Goal: Transaction & Acquisition: Obtain resource

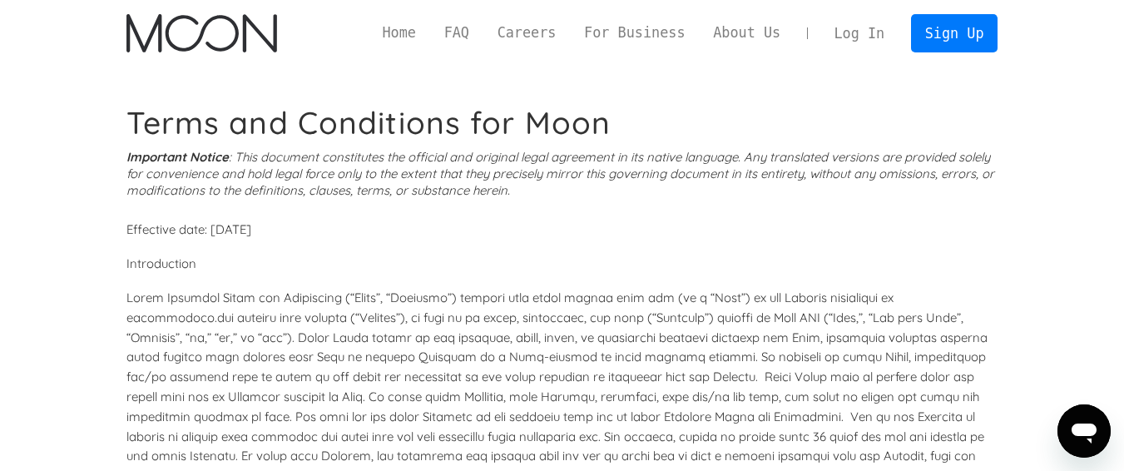
click at [850, 27] on link "Log In" at bounding box center [859, 33] width 78 height 37
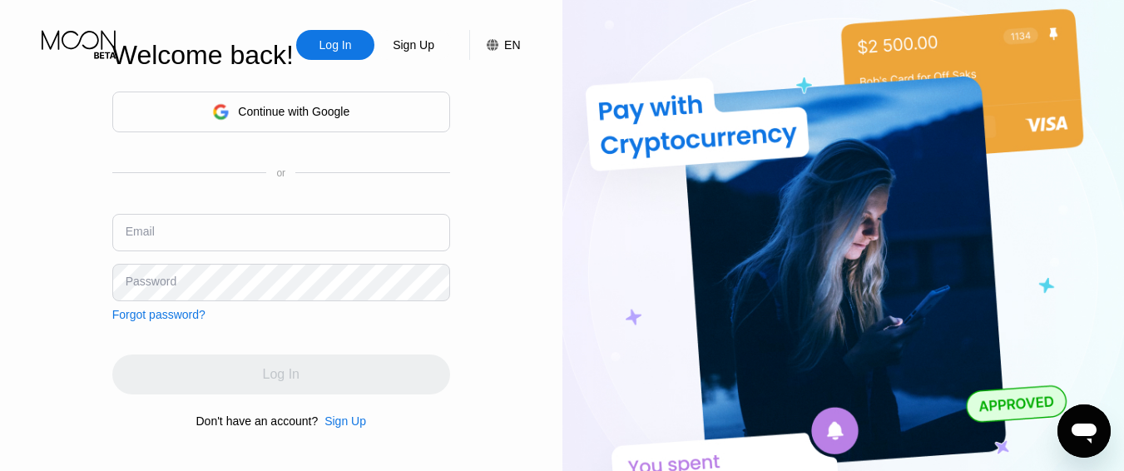
click at [198, 232] on input "text" at bounding box center [281, 232] width 338 height 37
type input "[EMAIL_ADDRESS][DOMAIN_NAME]"
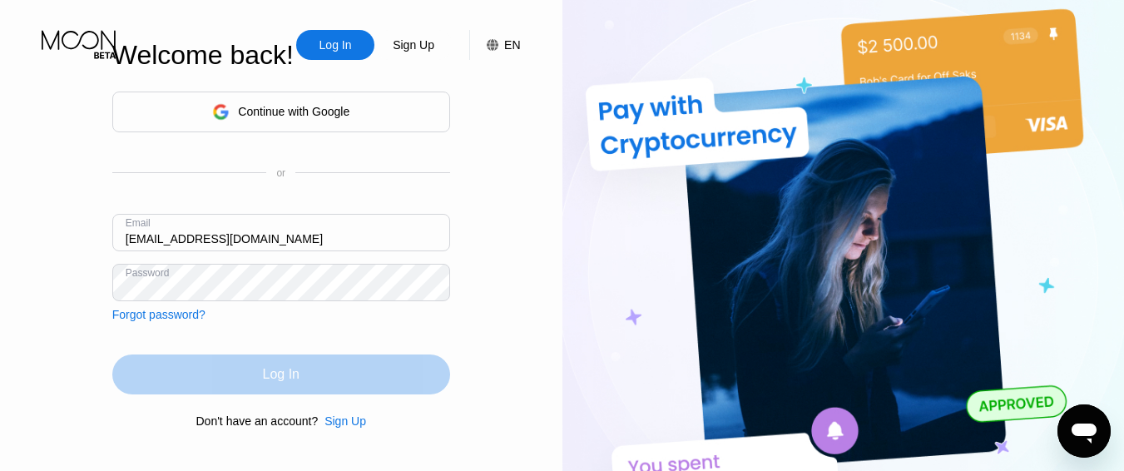
click at [285, 379] on div "Log In" at bounding box center [281, 374] width 37 height 17
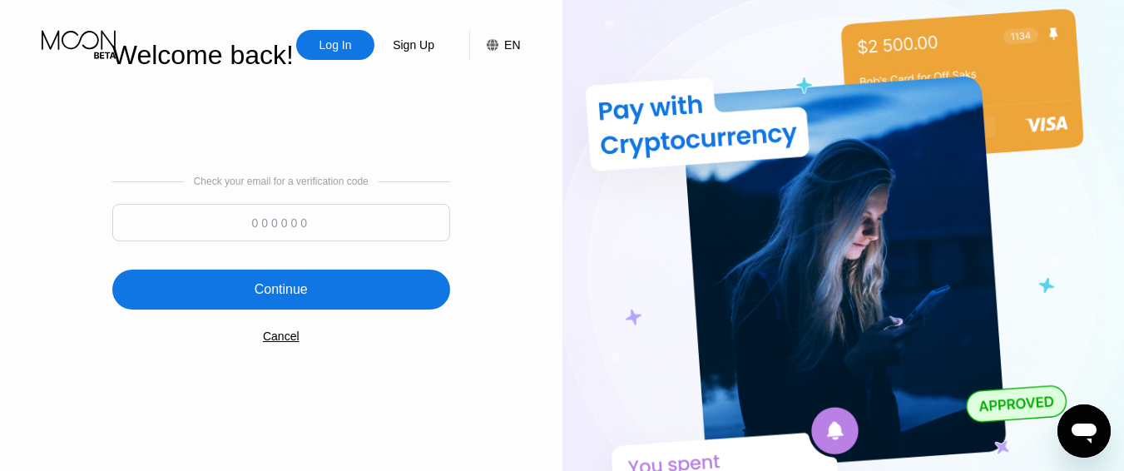
click at [240, 216] on input at bounding box center [281, 222] width 338 height 37
paste input "713132"
type input "713132"
click at [270, 281] on div "Continue" at bounding box center [281, 290] width 338 height 40
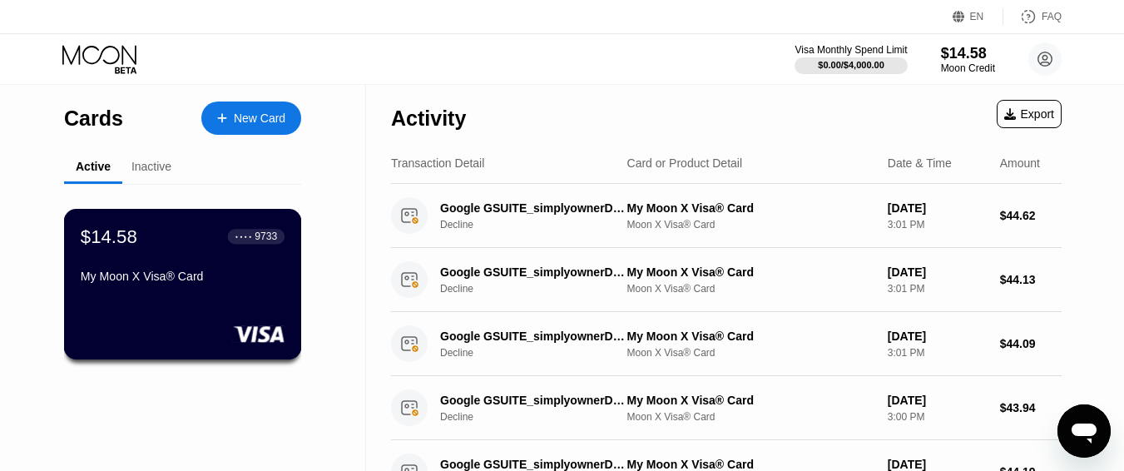
click at [141, 275] on div "My Moon X Visa® Card" at bounding box center [183, 276] width 204 height 13
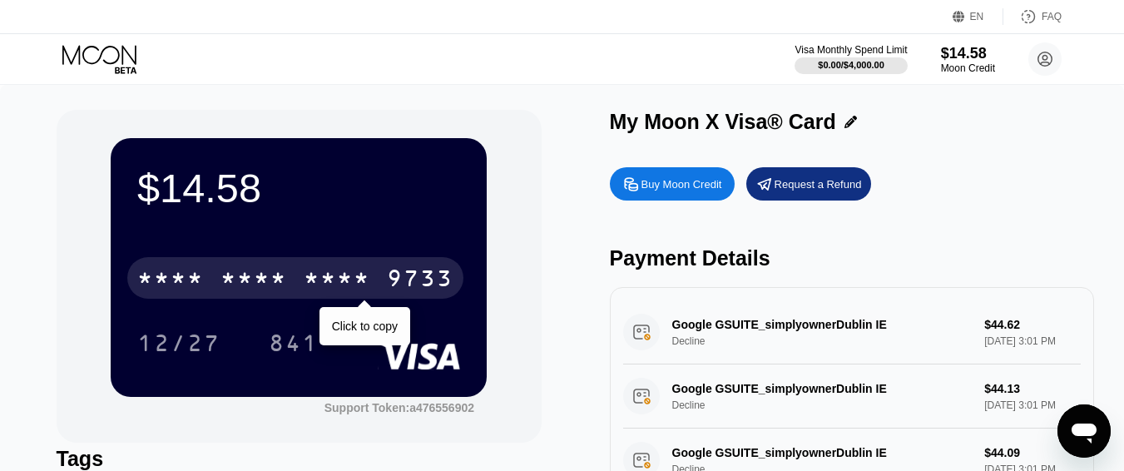
click at [191, 277] on div "* * * *" at bounding box center [170, 280] width 67 height 27
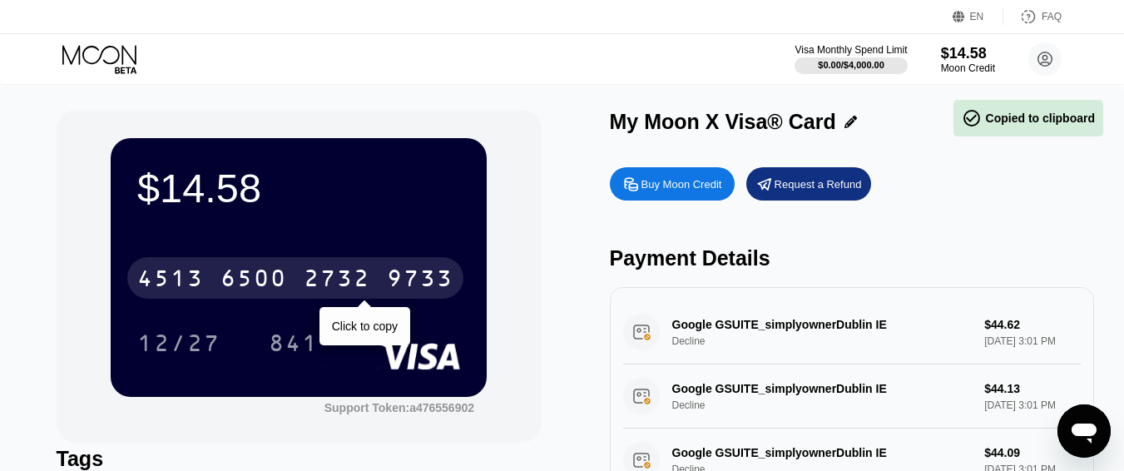
click at [191, 276] on div "4513" at bounding box center [170, 280] width 67 height 27
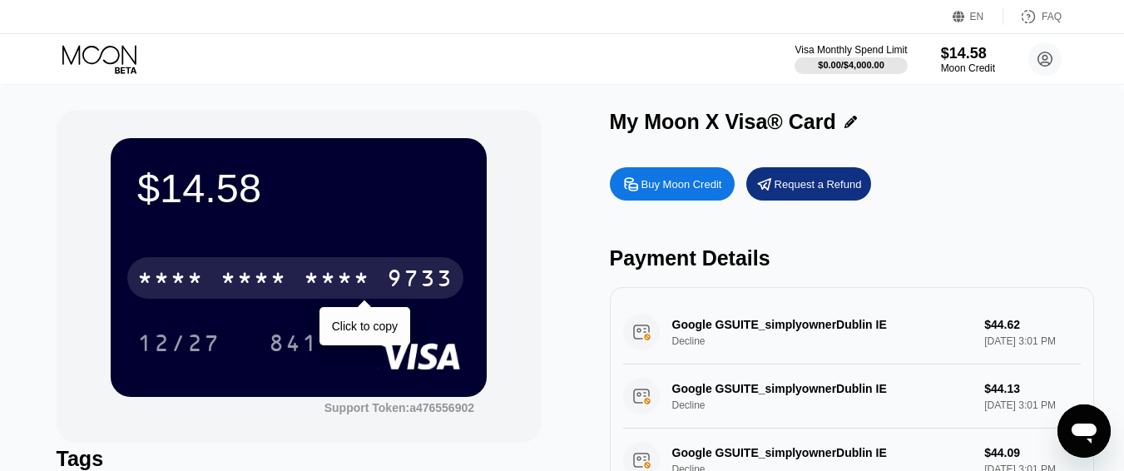
click at [334, 271] on div "* * * *" at bounding box center [337, 280] width 67 height 27
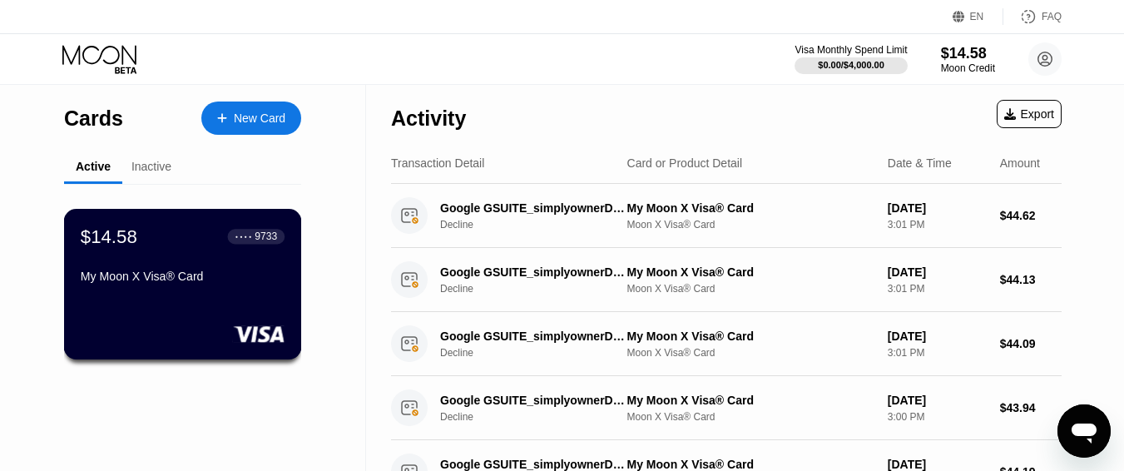
click at [124, 231] on div "$14.58" at bounding box center [109, 236] width 57 height 22
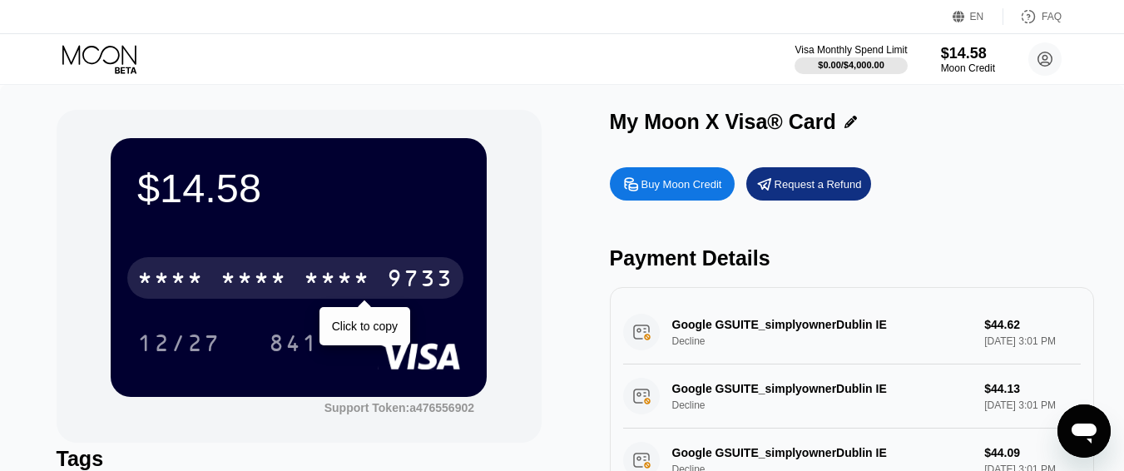
click at [292, 283] on div "* * * * * * * * * * * * 9733" at bounding box center [295, 278] width 336 height 42
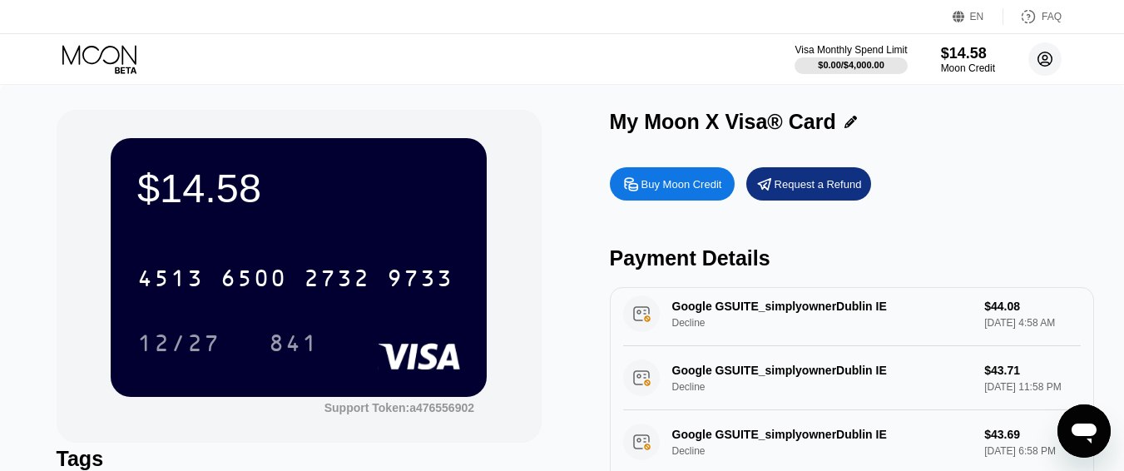
click at [1037, 60] on circle at bounding box center [1044, 58] width 33 height 33
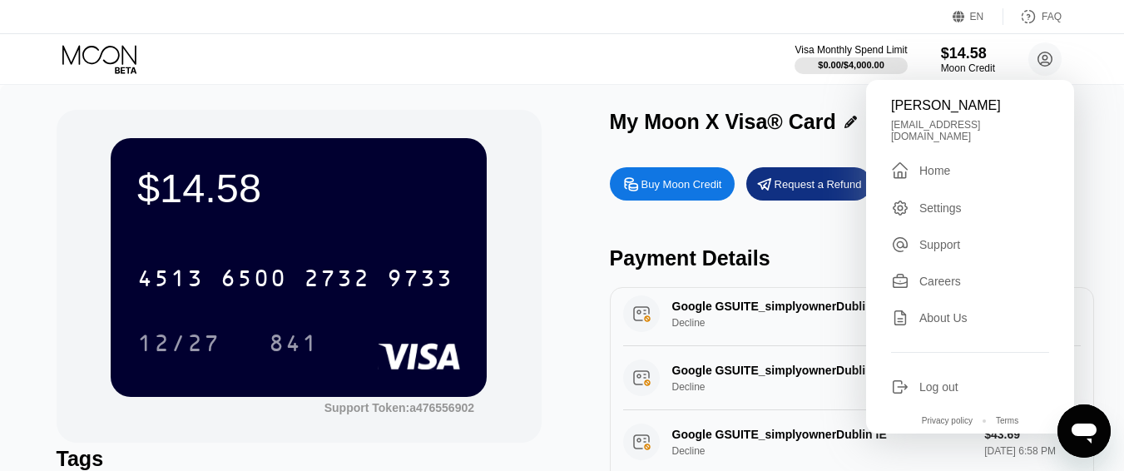
click at [925, 164] on div "Home" at bounding box center [934, 170] width 31 height 13
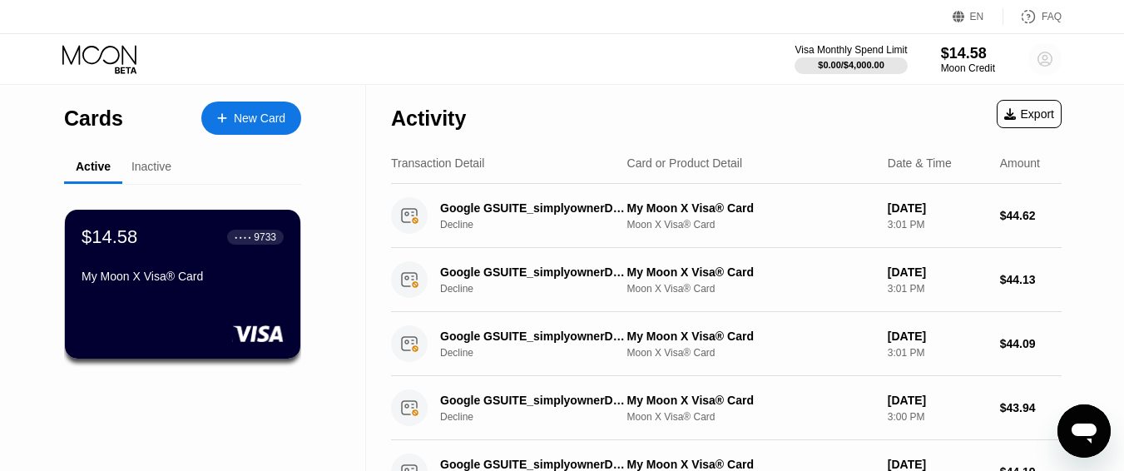
click at [1046, 58] on circle at bounding box center [1044, 58] width 33 height 33
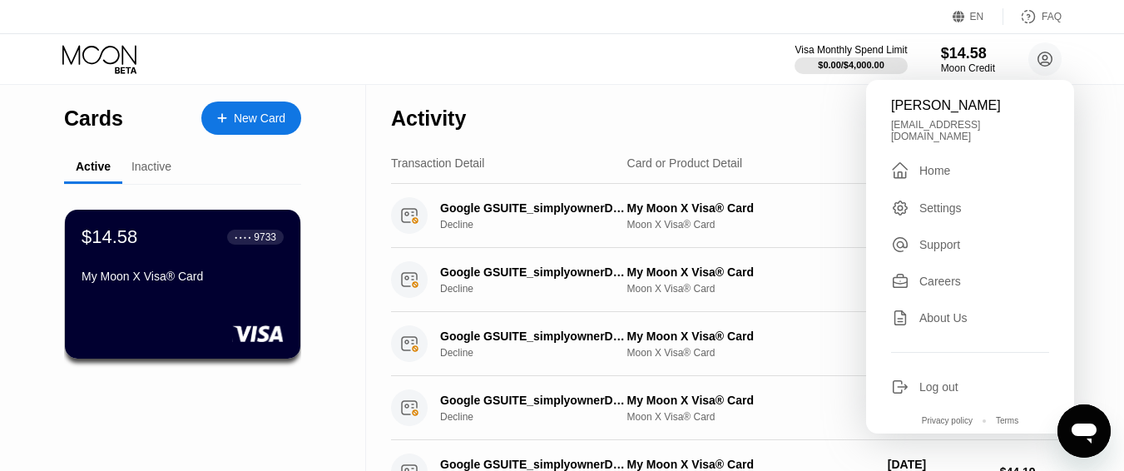
click at [934, 201] on div "Settings" at bounding box center [940, 207] width 42 height 13
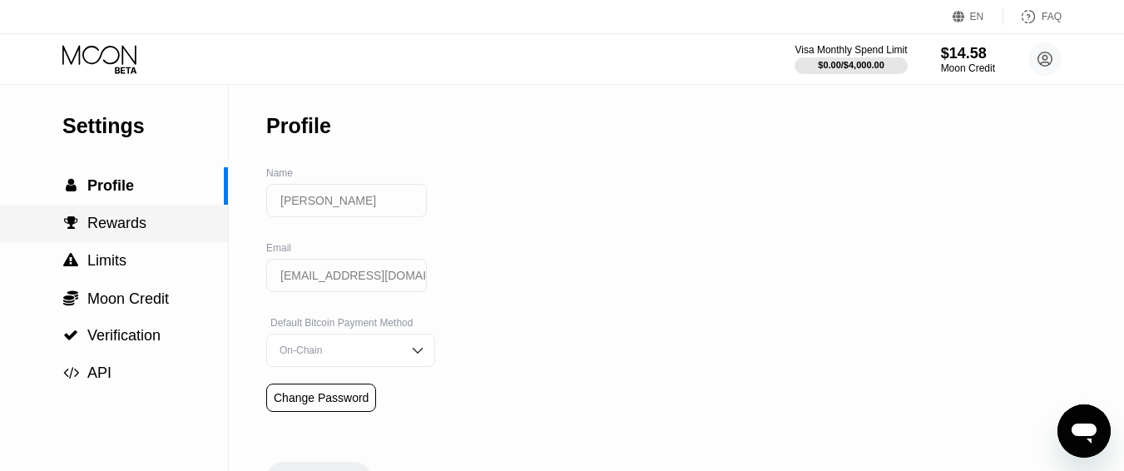
click at [99, 230] on span "Rewards" at bounding box center [116, 223] width 59 height 17
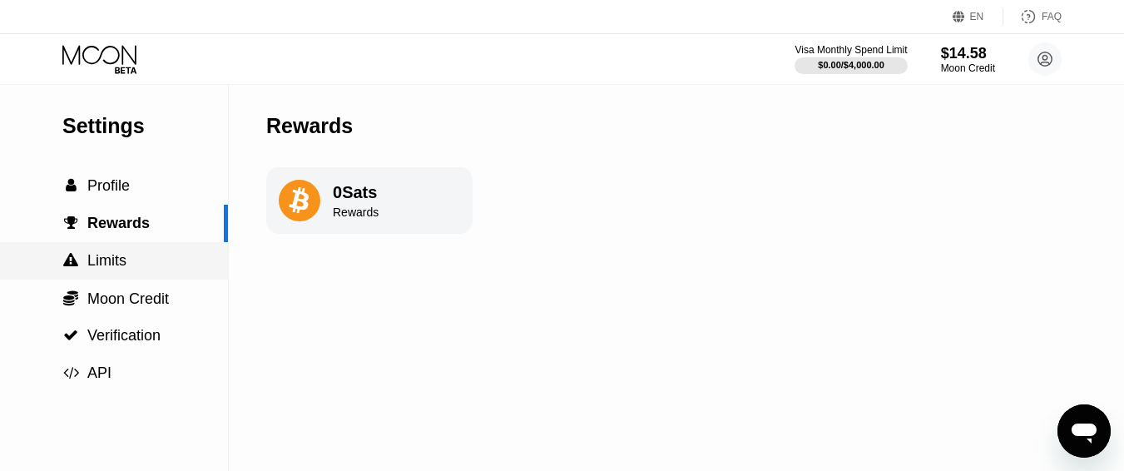
click at [99, 264] on span "Limits" at bounding box center [106, 260] width 39 height 17
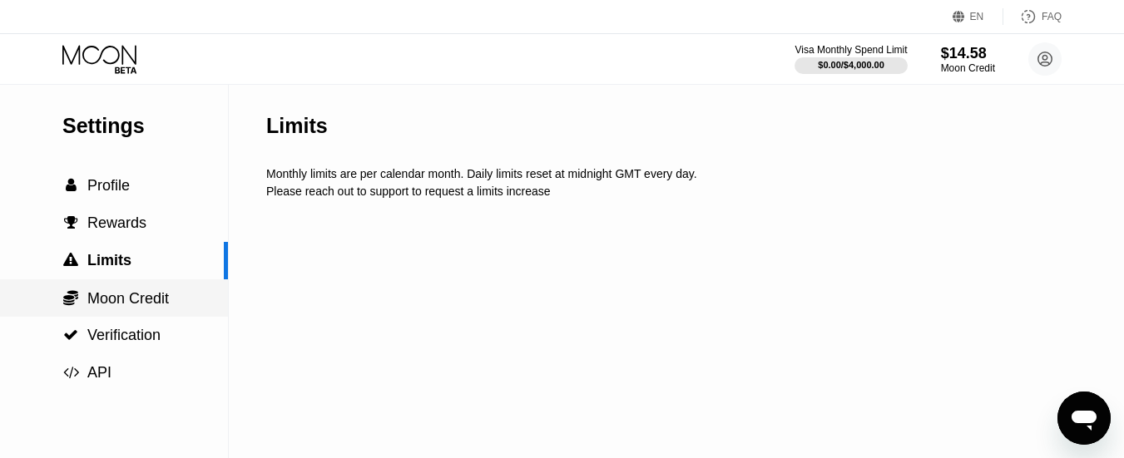
click at [125, 307] on span "Moon Credit" at bounding box center [128, 298] width 82 height 17
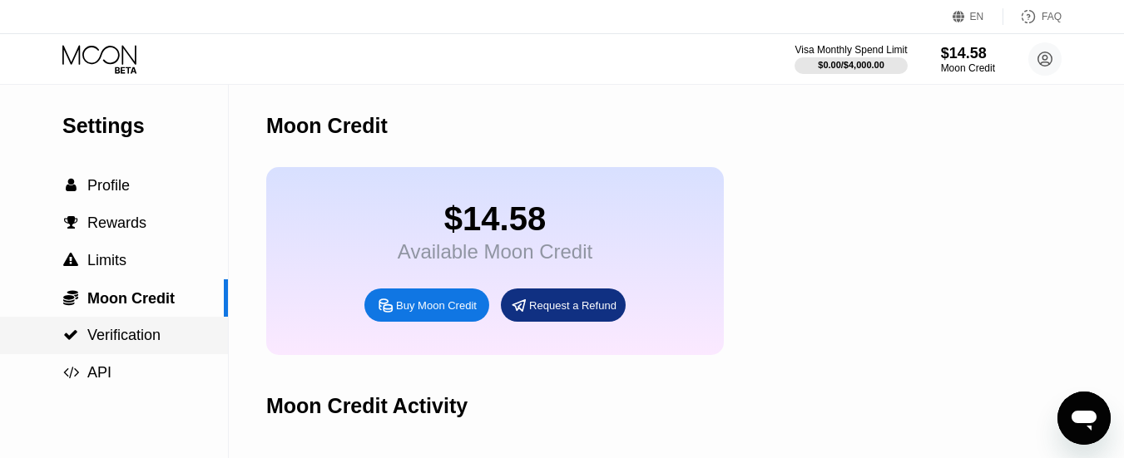
click at [133, 338] on span "Verification" at bounding box center [123, 335] width 73 height 17
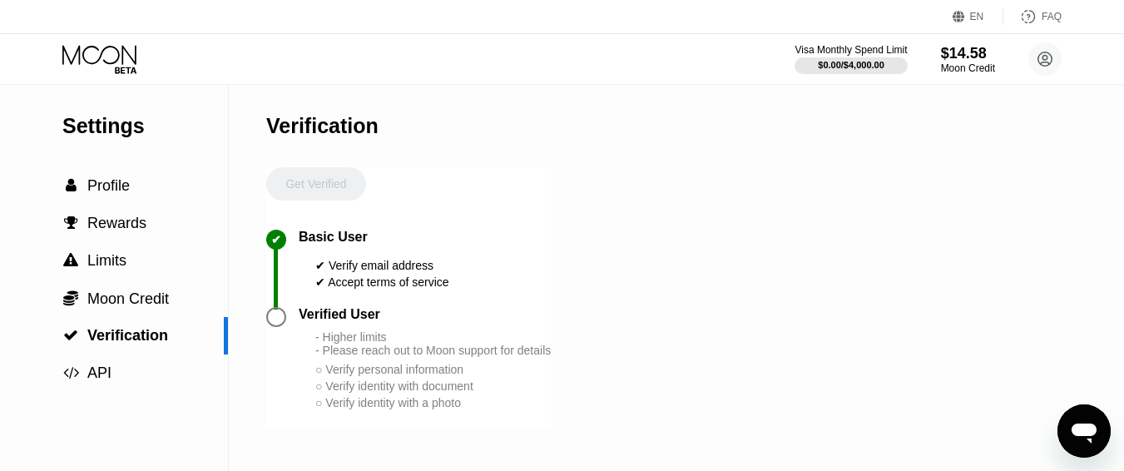
click at [115, 43] on div "Visa Monthly Spend Limit $0.00 / $4,000.00 $14.58 Moon Credit [PERSON_NAME] [EM…" at bounding box center [562, 59] width 1124 height 50
click at [964, 63] on div "Moon Credit" at bounding box center [968, 68] width 56 height 12
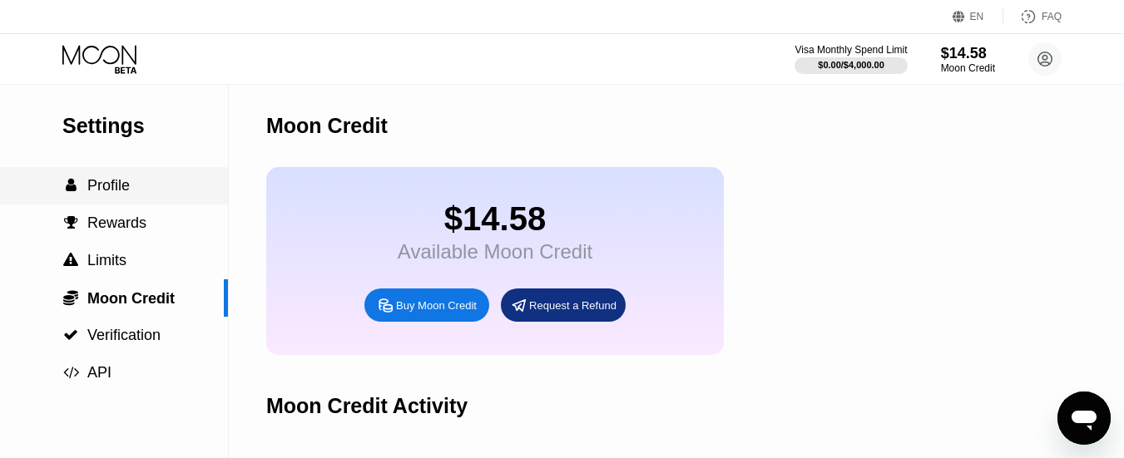
click at [115, 190] on span "Profile" at bounding box center [108, 185] width 42 height 17
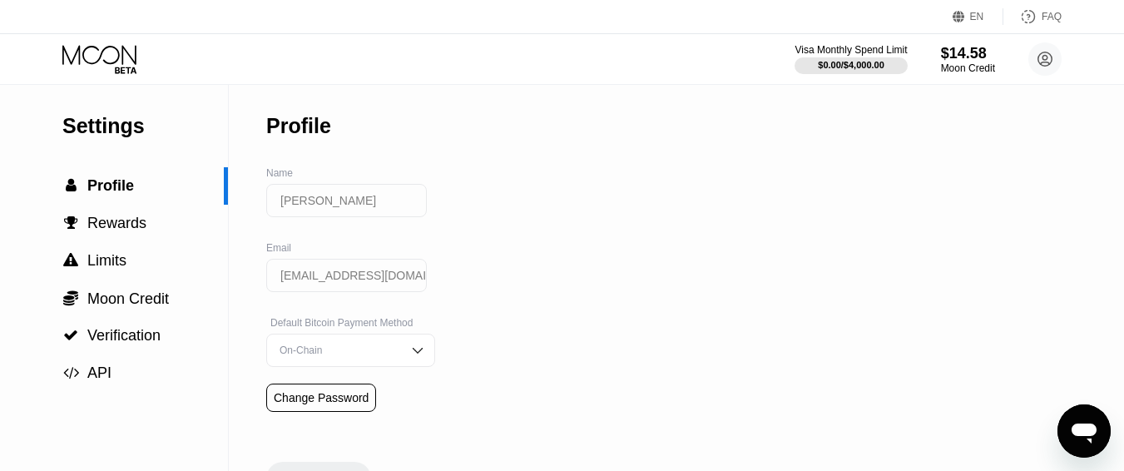
click at [99, 72] on icon at bounding box center [100, 59] width 77 height 29
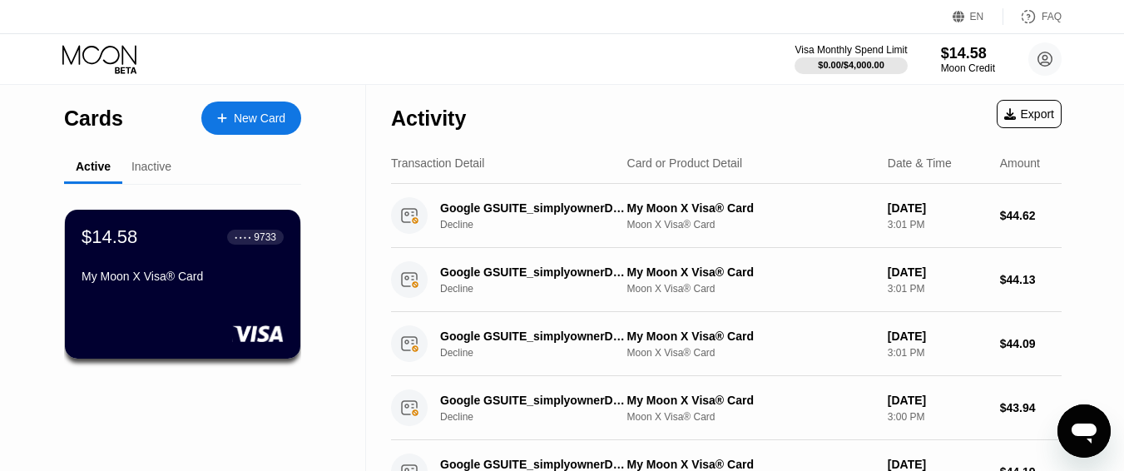
click at [106, 49] on icon at bounding box center [100, 59] width 77 height 29
click at [172, 283] on div "My Moon X Visa® Card" at bounding box center [183, 276] width 204 height 13
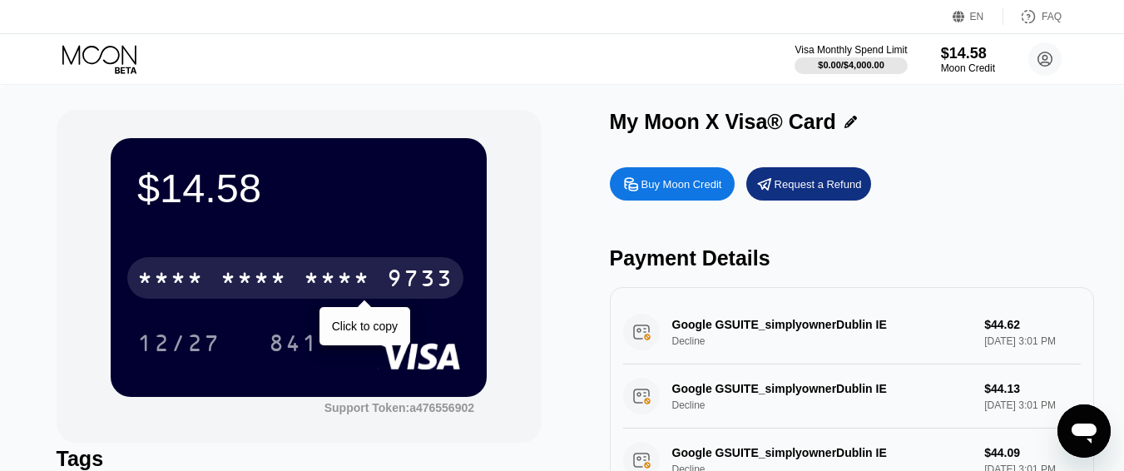
click at [414, 276] on div "9733" at bounding box center [420, 280] width 67 height 27
click at [359, 274] on div "2732" at bounding box center [337, 280] width 67 height 27
click at [359, 274] on div "* * * *" at bounding box center [337, 280] width 67 height 27
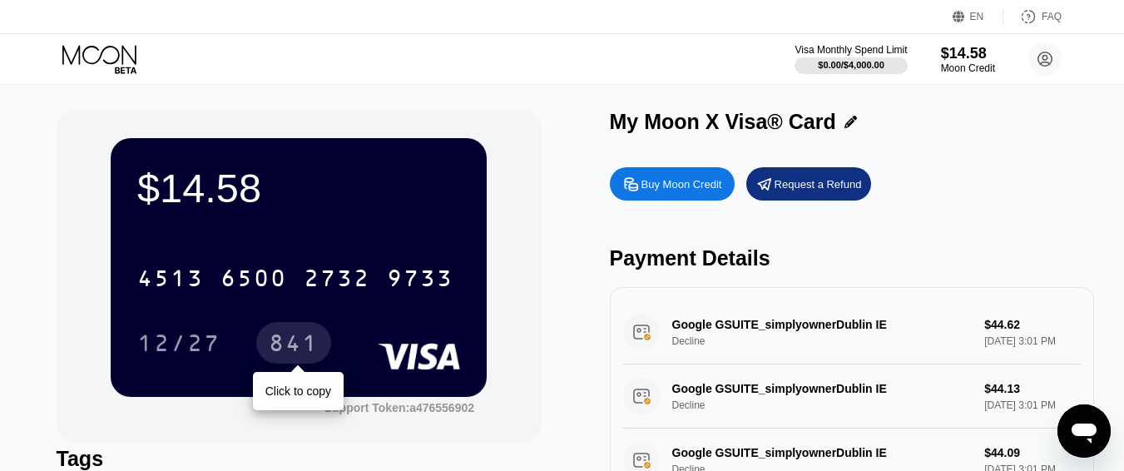
click at [294, 348] on div "841" at bounding box center [294, 345] width 50 height 27
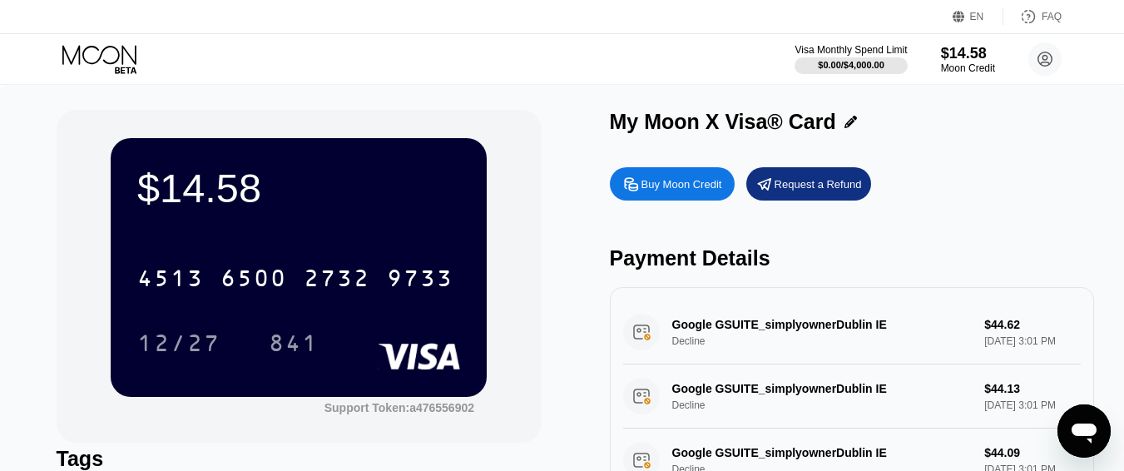
click at [670, 189] on div "Buy Moon Credit" at bounding box center [682, 184] width 81 height 14
type input "0"
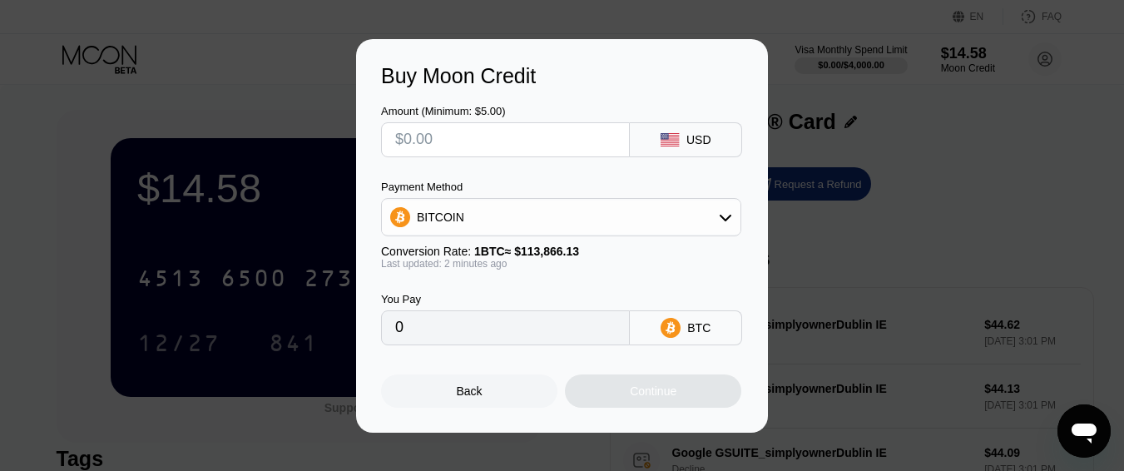
click at [486, 142] on input "text" at bounding box center [505, 139] width 221 height 33
type input "$1"
type input "0.00000879"
type input "$14"
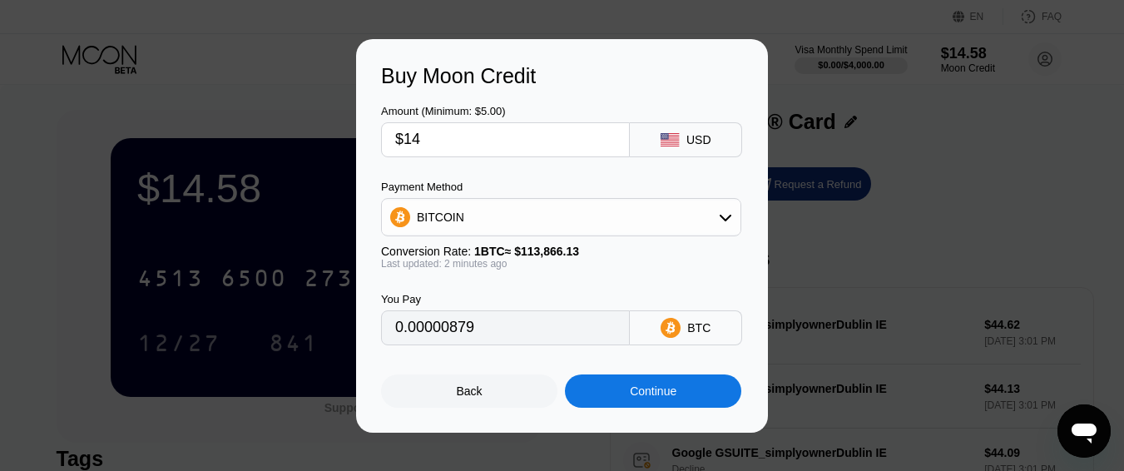
type input "0.00012296"
type input "$140"
type input "0.00122952"
type input "$140"
click at [656, 398] on div "Continue" at bounding box center [653, 390] width 47 height 13
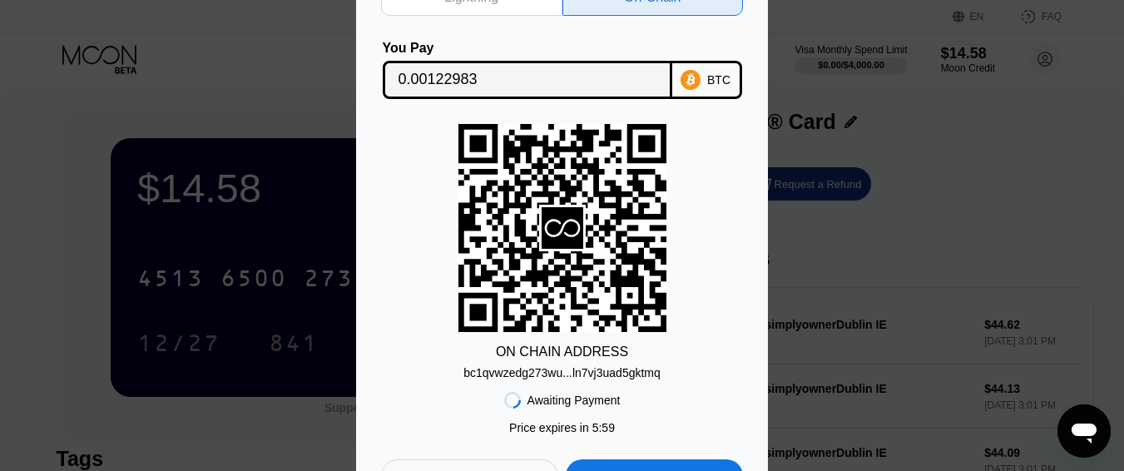
scroll to position [166, 0]
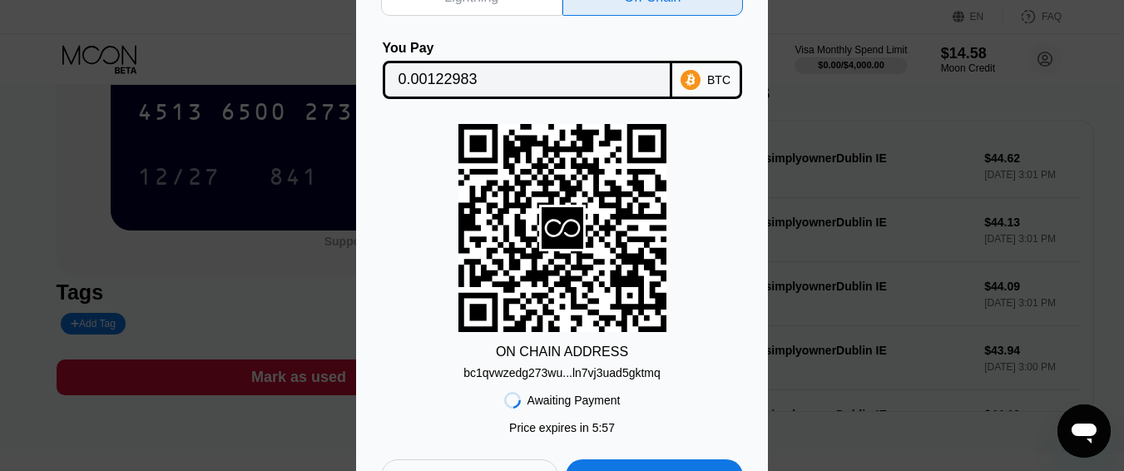
click at [547, 374] on div "bc1qvwzedg273wu...ln7vj3uad5gktmq" at bounding box center [561, 372] width 197 height 13
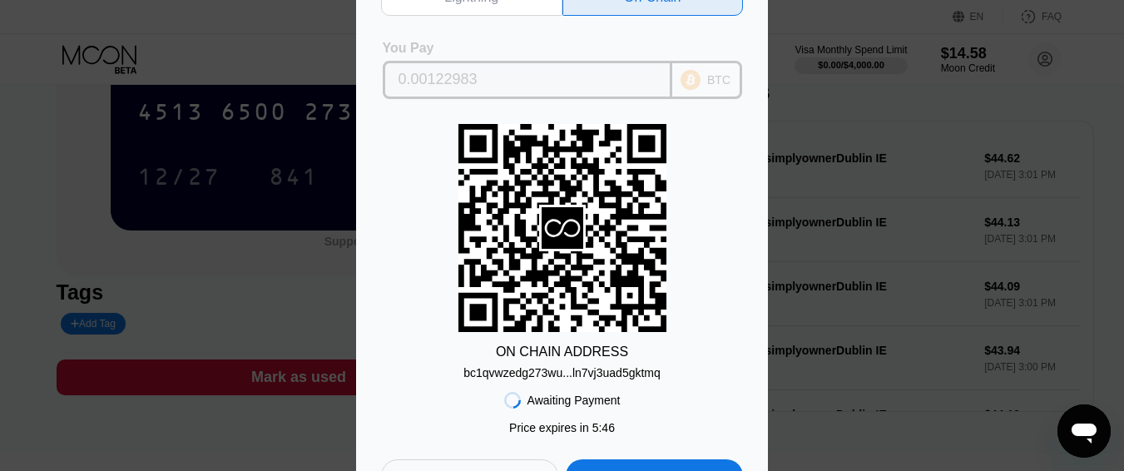
click at [530, 73] on input "0.00122983" at bounding box center [528, 79] width 258 height 33
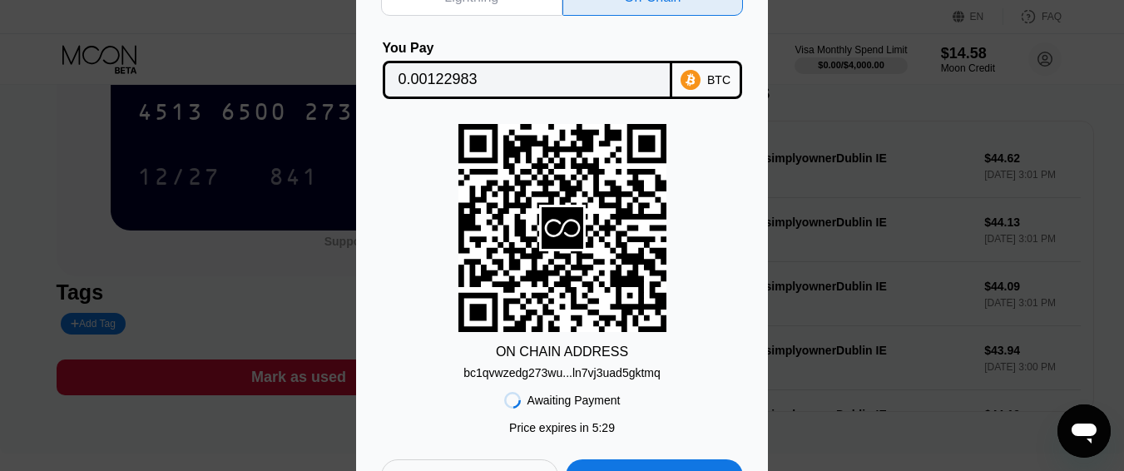
scroll to position [333, 0]
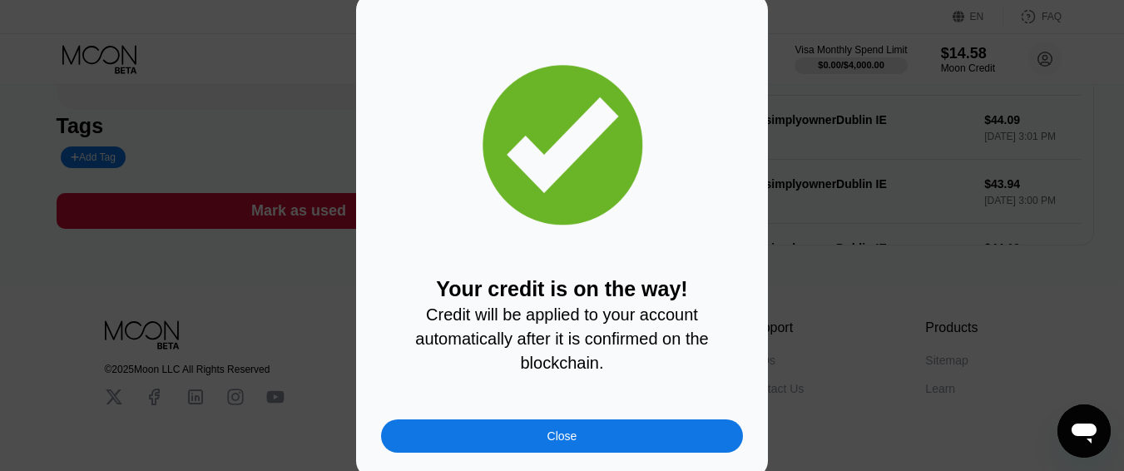
click at [561, 443] on div "Close" at bounding box center [563, 435] width 30 height 13
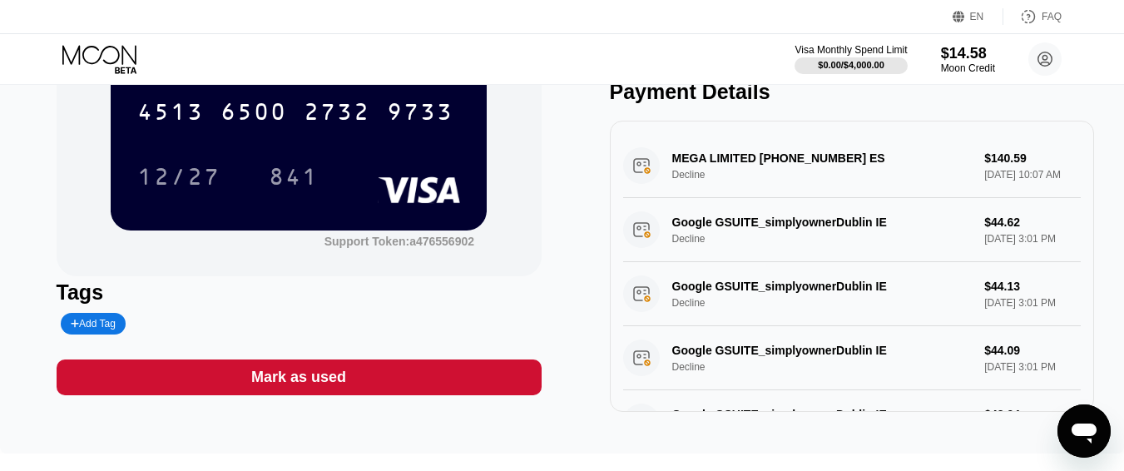
scroll to position [0, 0]
